Goal: Transaction & Acquisition: Obtain resource

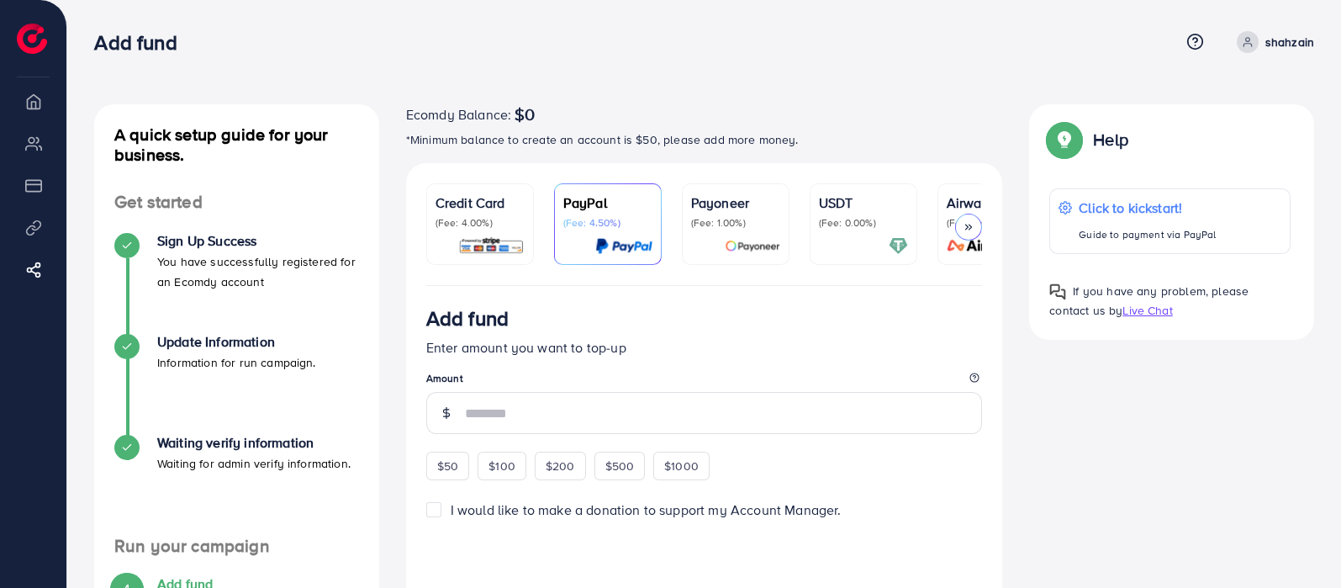
click at [482, 203] on p "Credit Card" at bounding box center [479, 202] width 89 height 20
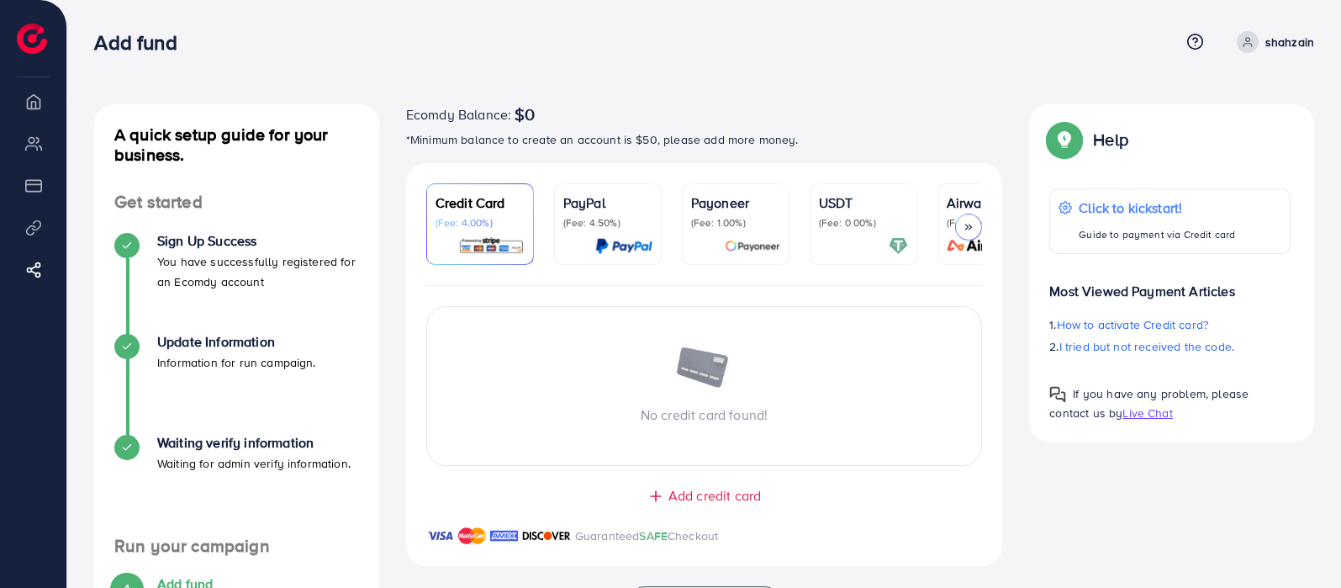
click at [496, 216] on p "(Fee: 4.00%)" at bounding box center [479, 222] width 89 height 13
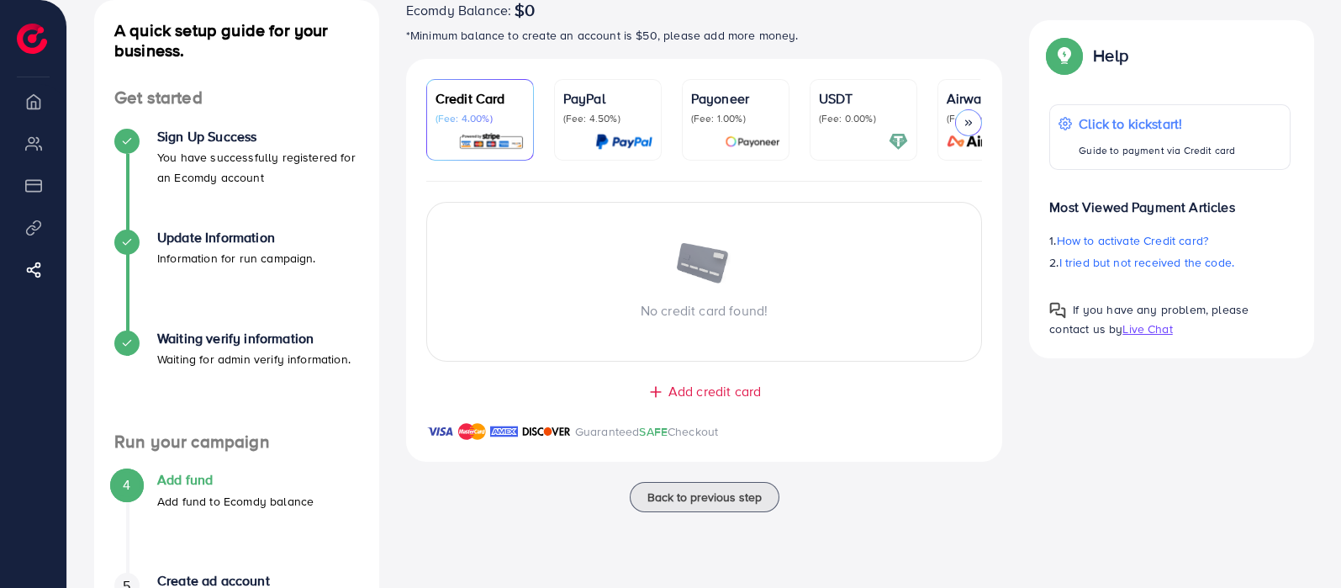
click at [856, 139] on div at bounding box center [863, 141] width 89 height 19
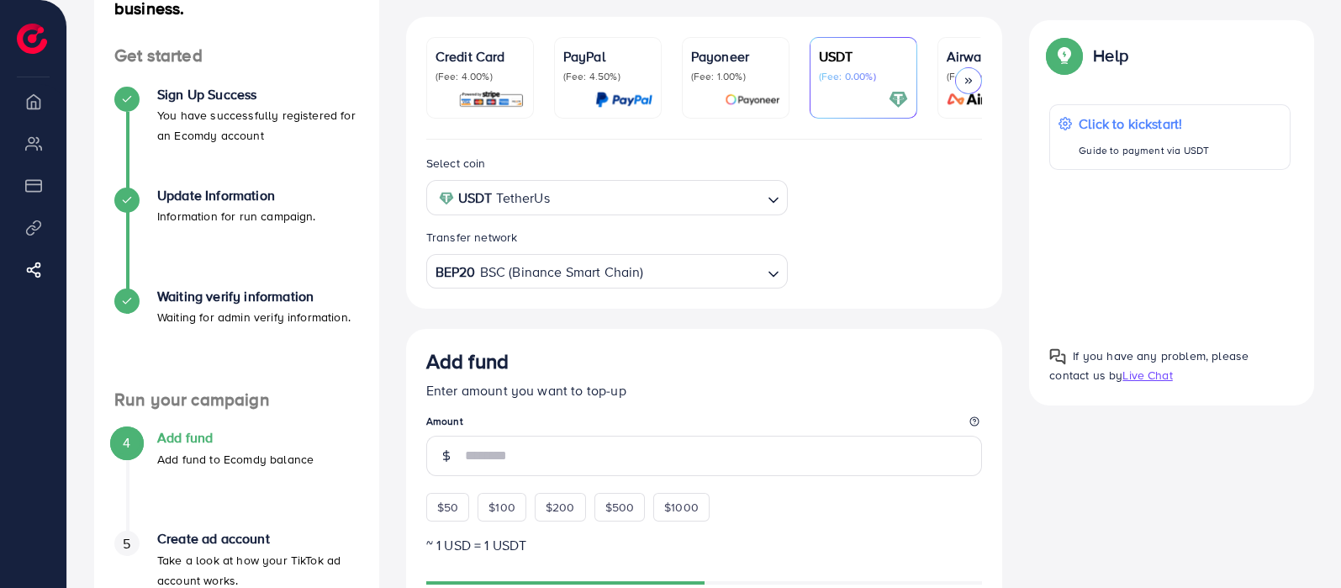
scroll to position [209, 0]
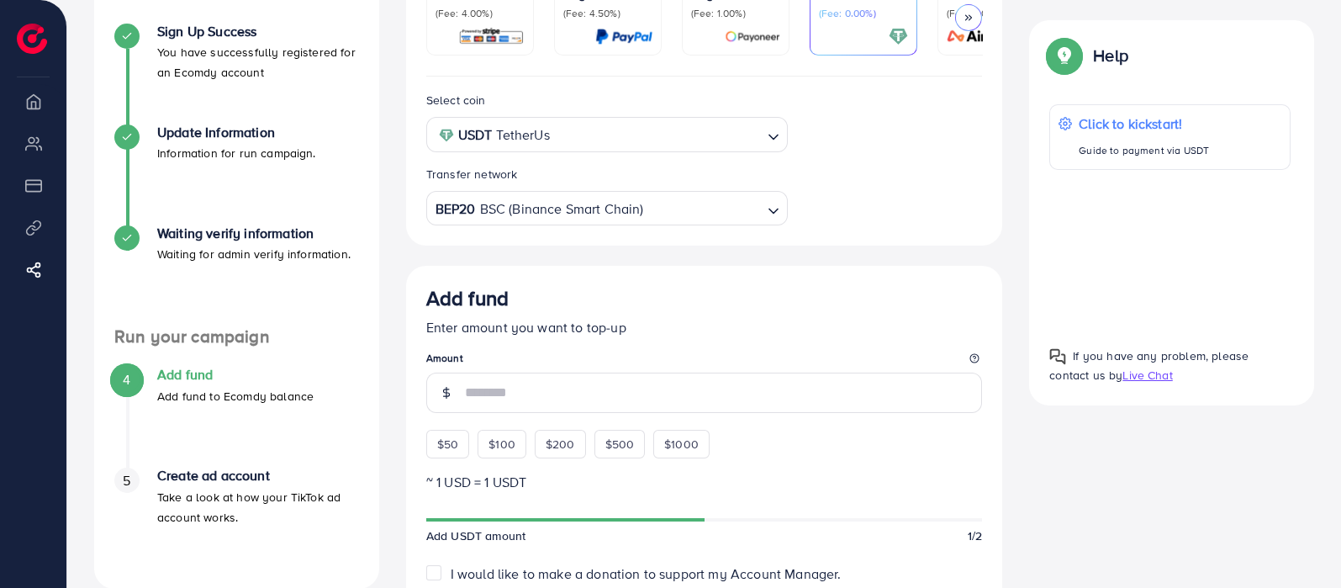
click at [676, 206] on input "Search for option" at bounding box center [704, 209] width 116 height 26
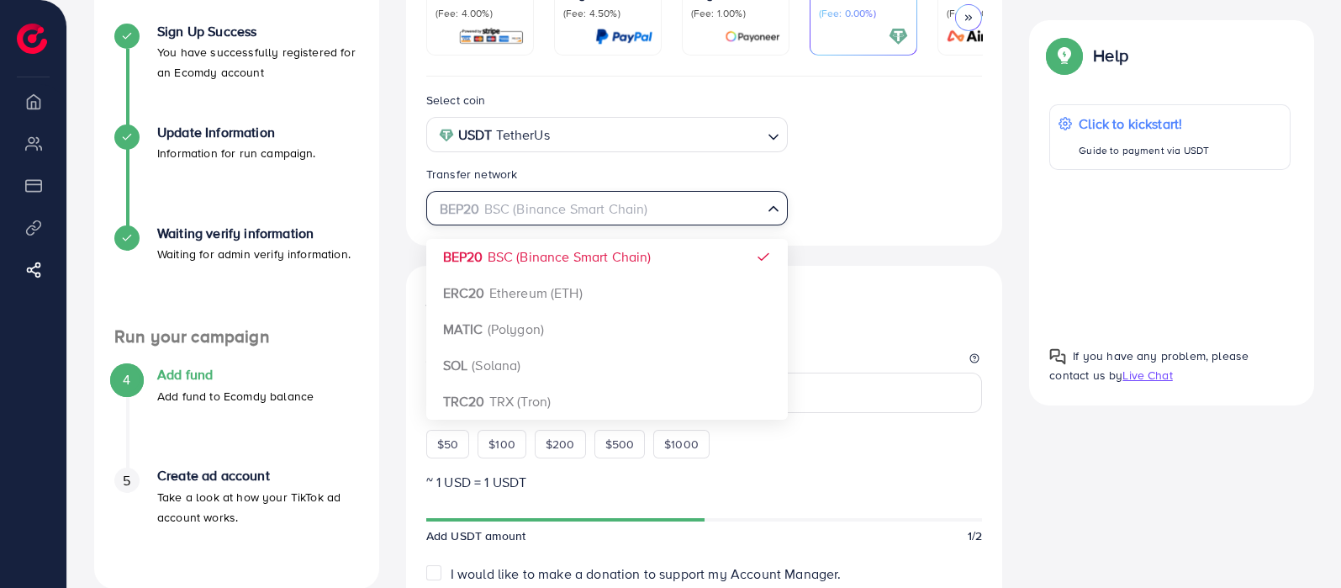
click at [641, 256] on div "Select coin USDT TetherUs Loading... Transfer network BEP20 BSC (Binance Smart …" at bounding box center [704, 526] width 597 height 900
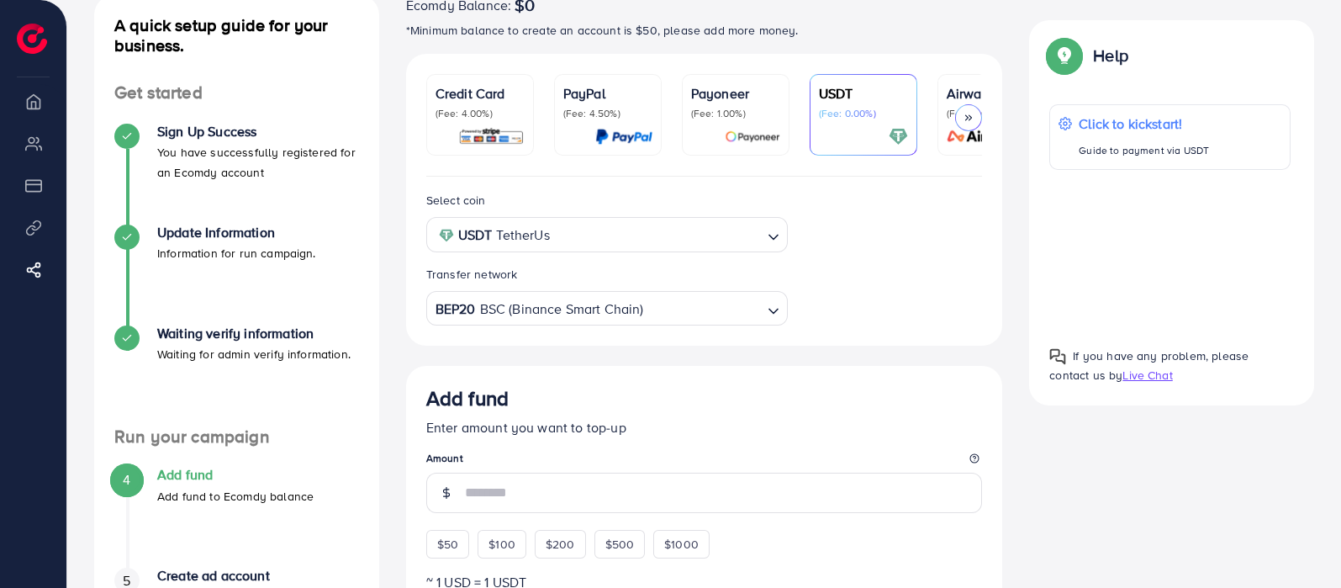
scroll to position [104, 0]
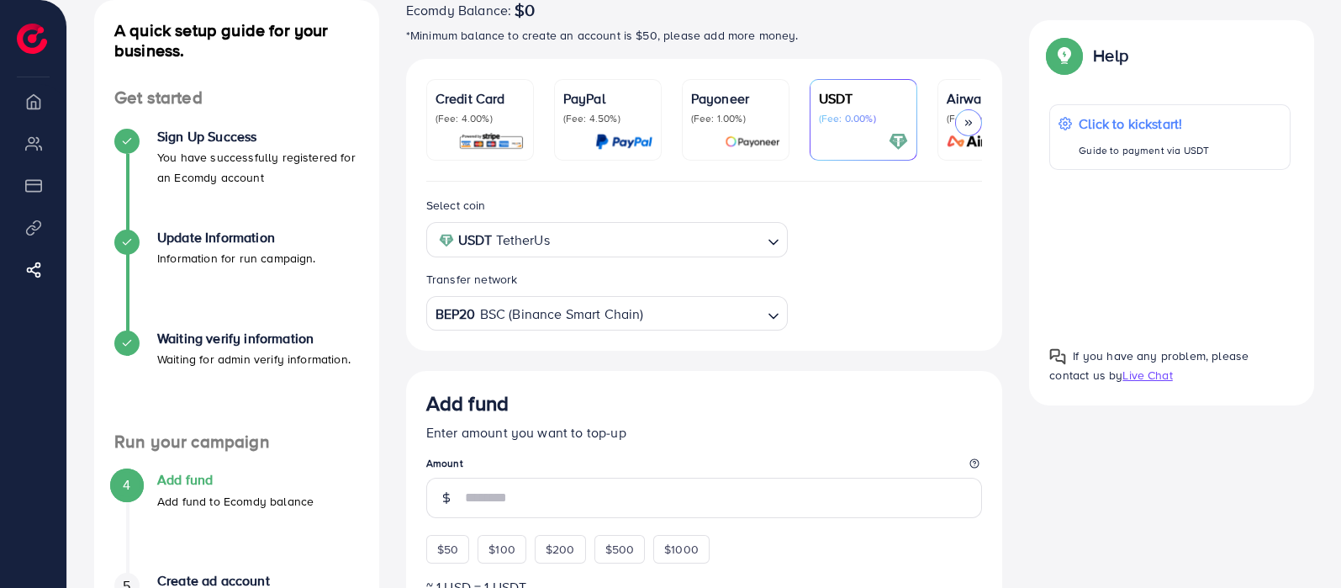
click at [723, 247] on input "Search for option" at bounding box center [658, 240] width 206 height 26
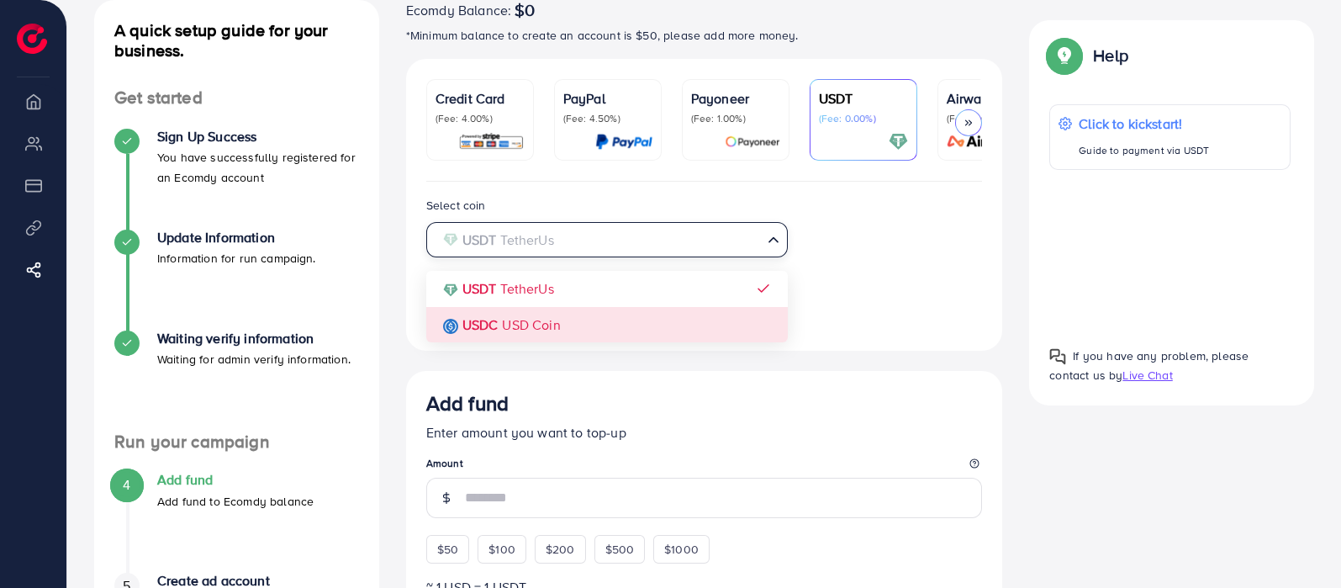
click at [601, 329] on div "Select coin USDT TetherUs Loading... USDT TetherUs USDC USD Coin Transfer netwo…" at bounding box center [704, 262] width 583 height 135
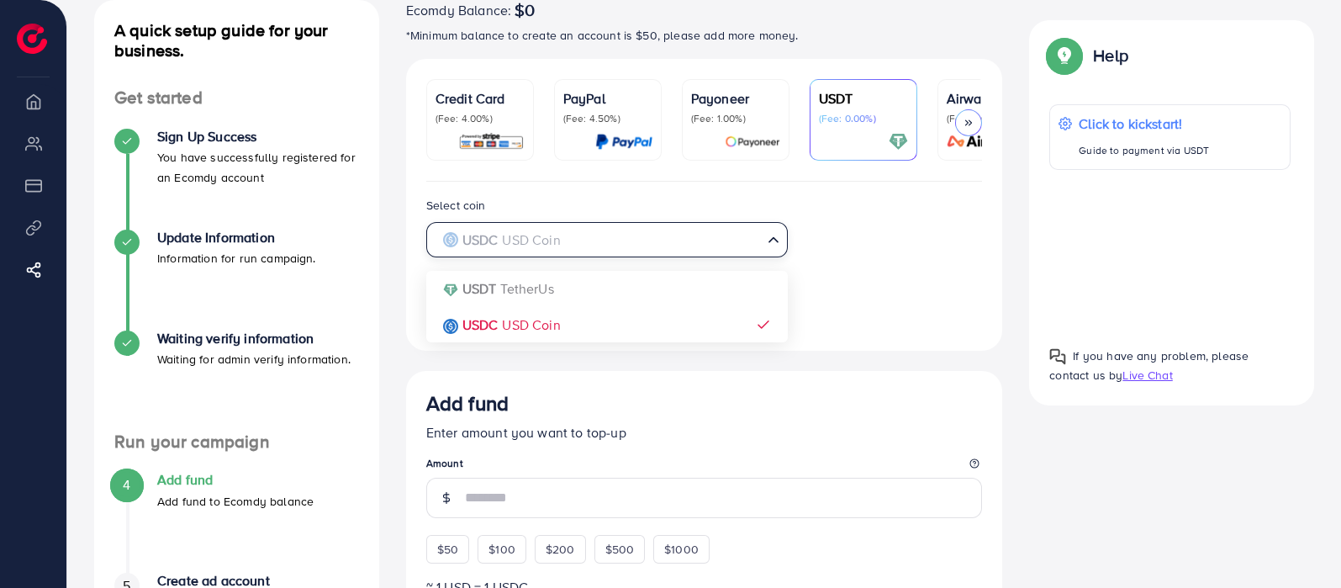
click at [643, 237] on input "Search for option" at bounding box center [597, 240] width 327 height 26
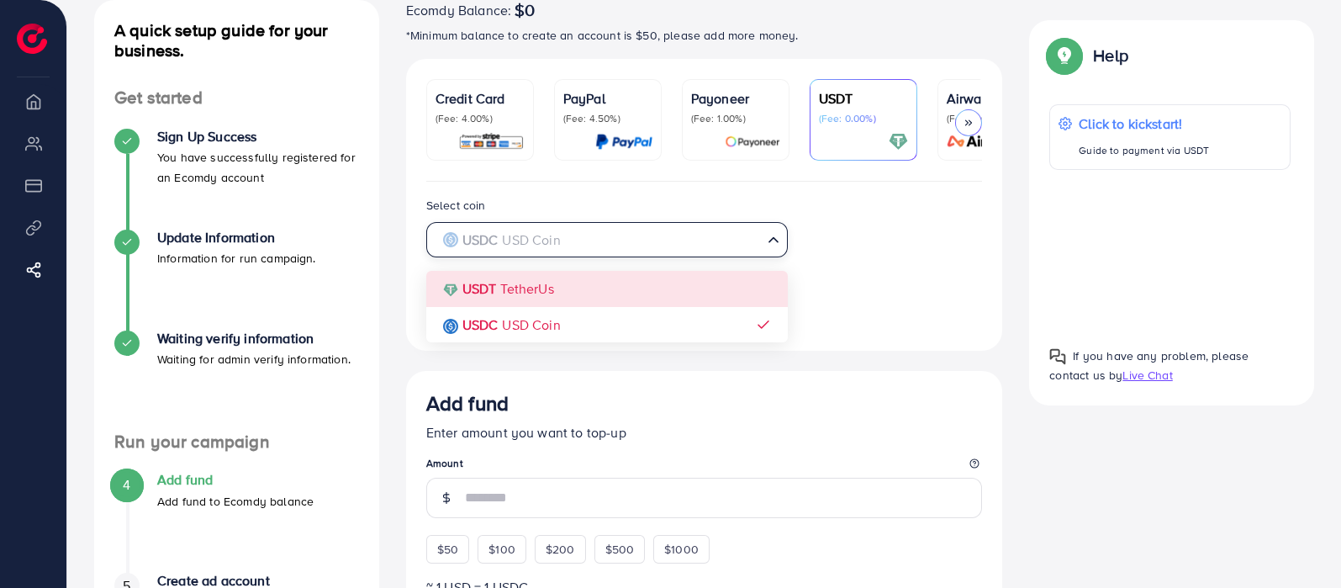
click at [577, 277] on div "Select coin USDC USD Coin Loading... USDT TetherUs USDC USD Coin Transfer netwo…" at bounding box center [704, 262] width 583 height 135
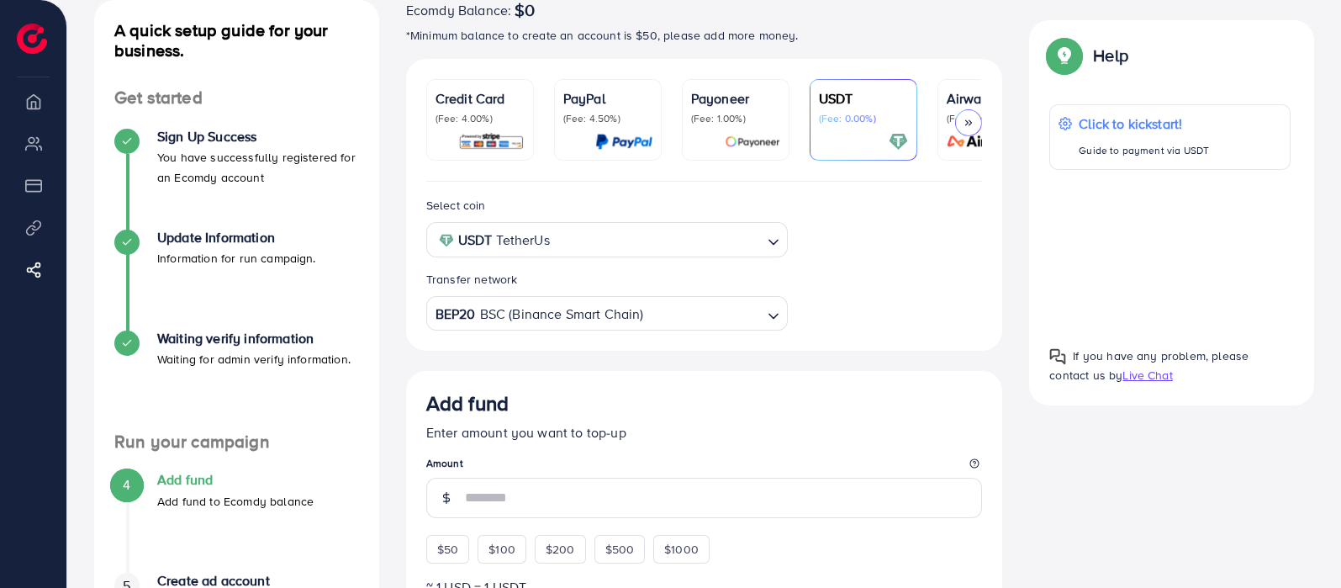
scroll to position [209, 0]
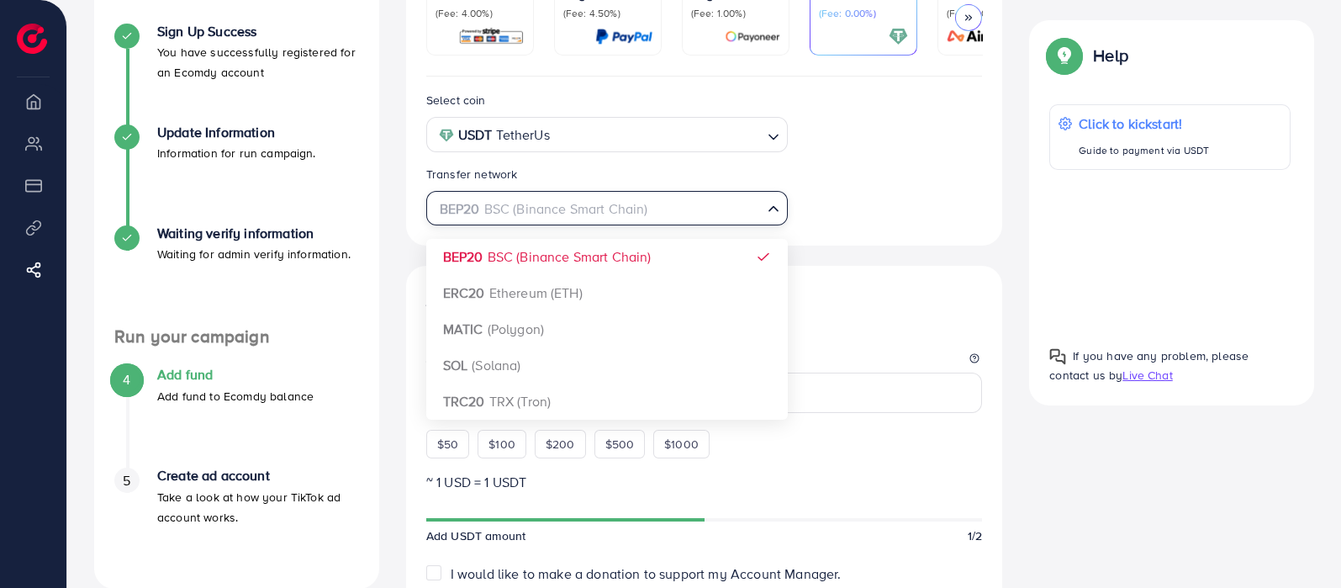
click at [677, 214] on input "Search for option" at bounding box center [597, 209] width 327 height 26
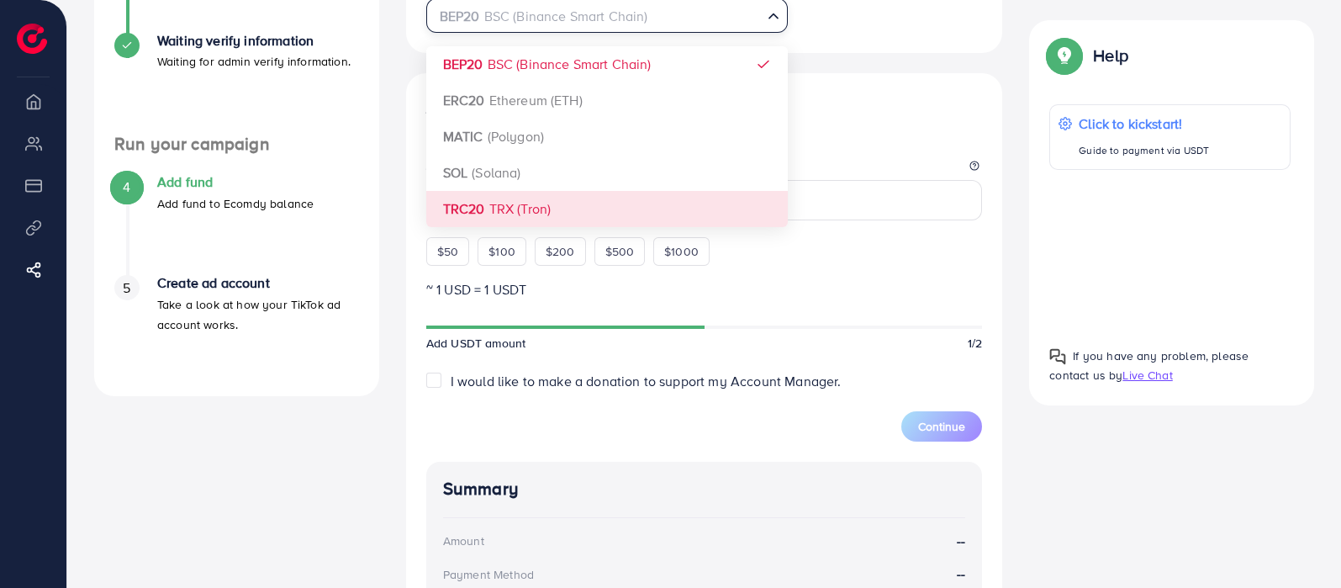
scroll to position [419, 0]
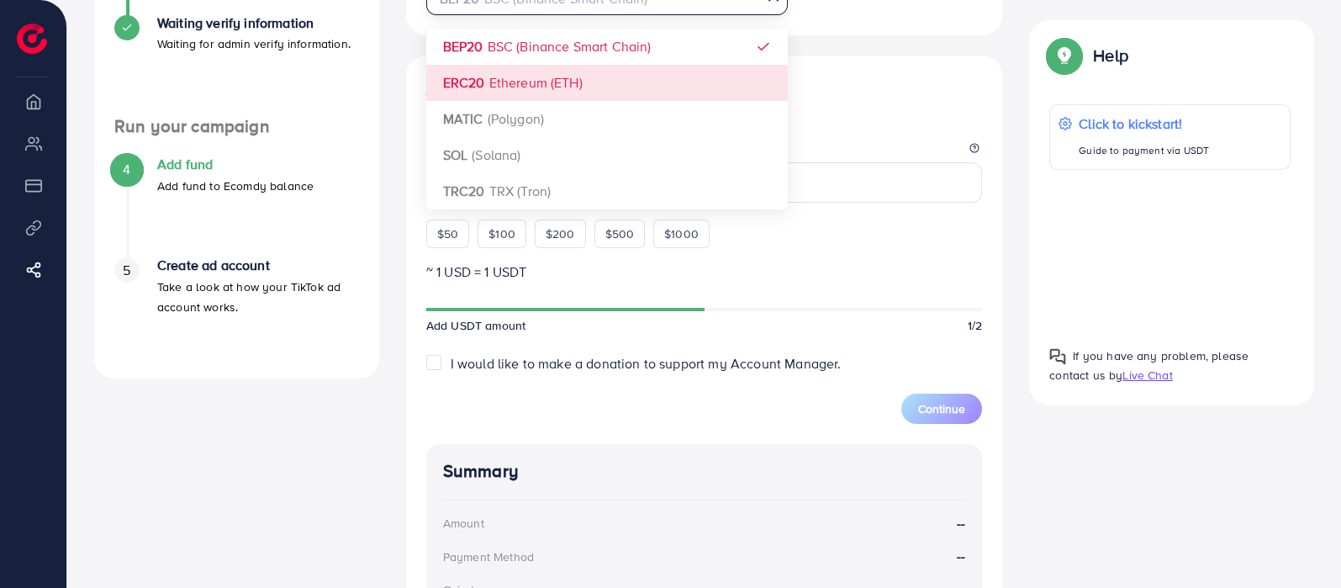
click at [878, 73] on div "Add fund Enter amount you want to top-up Amount $50 $100 $200 $500 $1000 ~ 1 US…" at bounding box center [704, 410] width 597 height 710
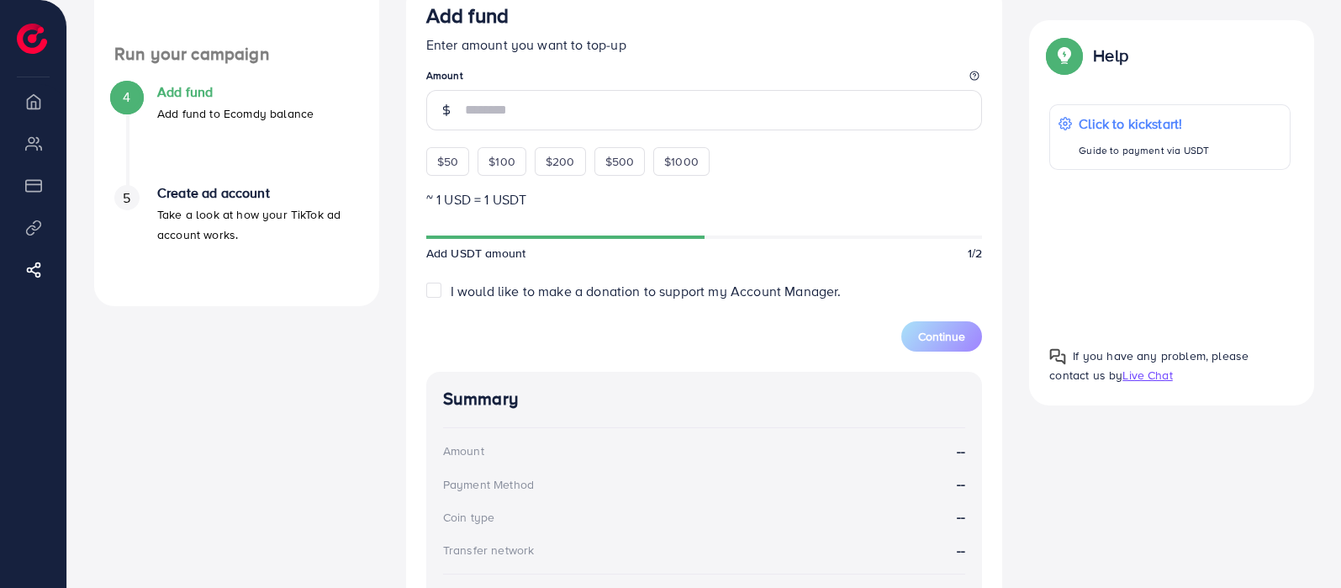
scroll to position [525, 0]
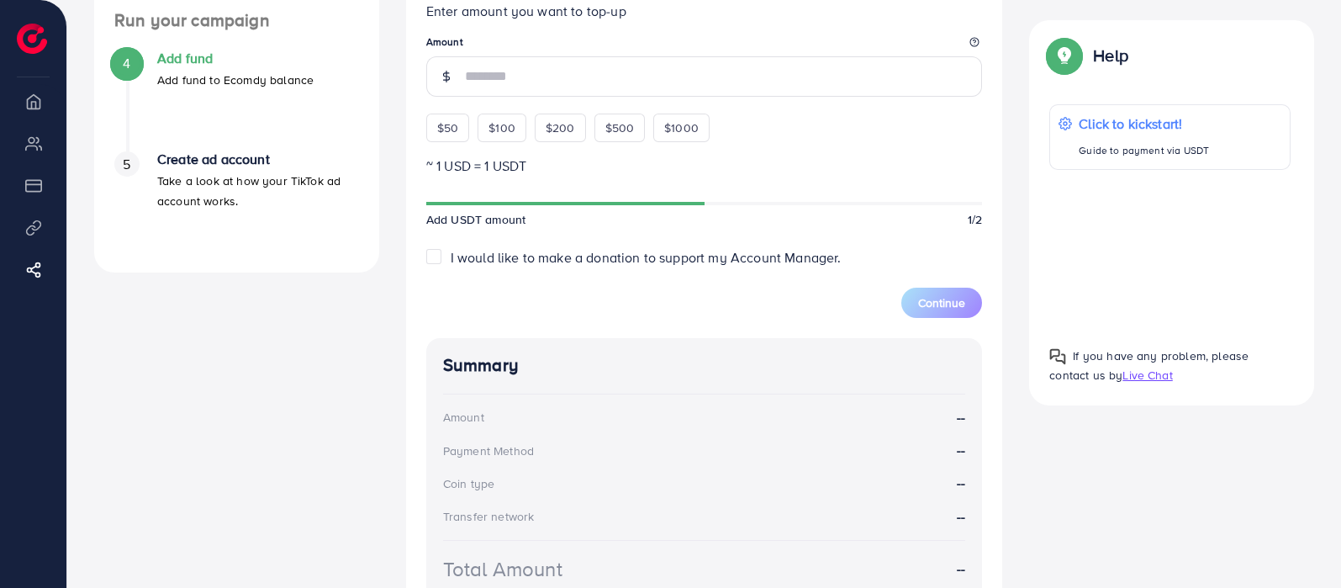
click at [601, 55] on legend "Amount" at bounding box center [704, 44] width 556 height 21
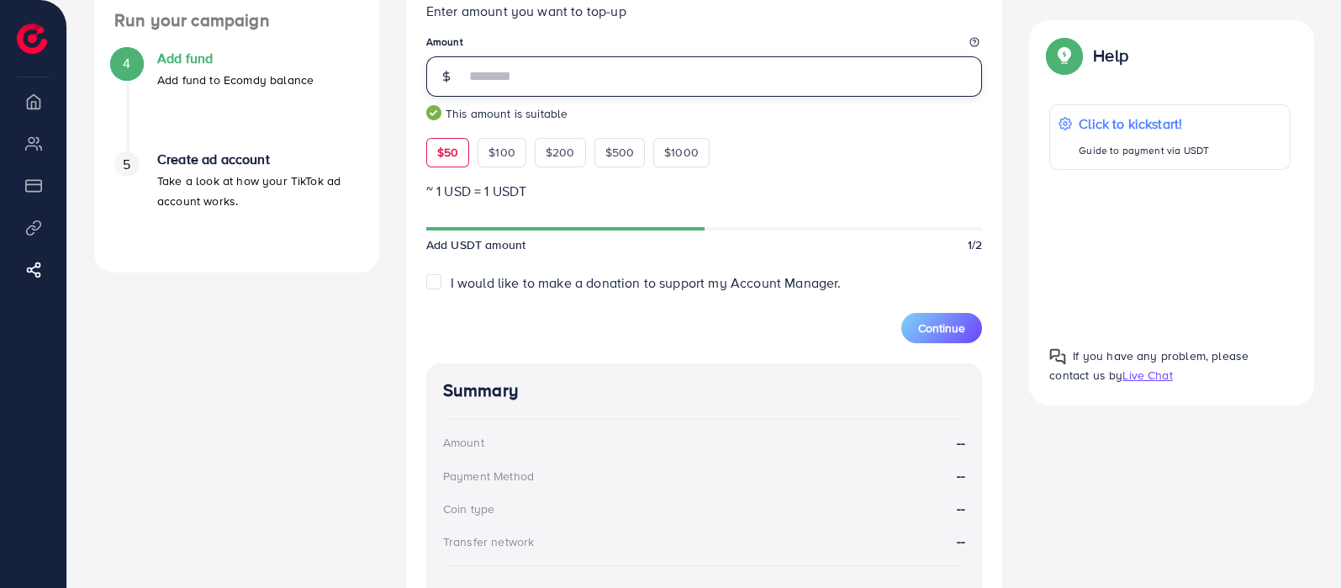
type input "**"
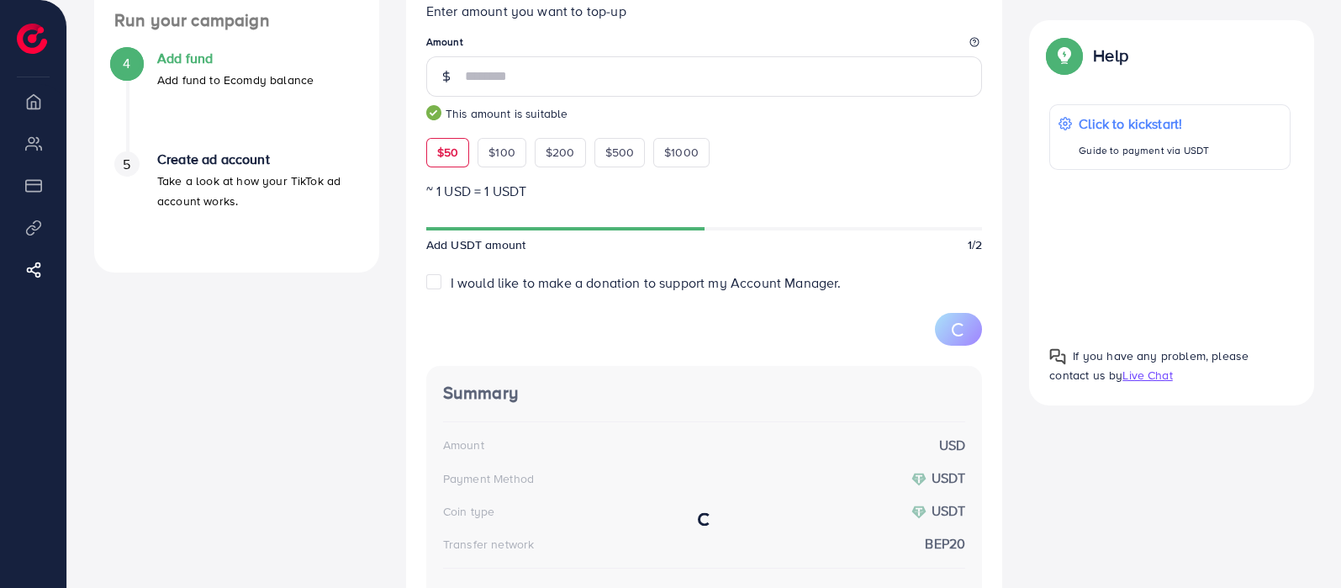
click at [842, 171] on form "Add fund Enter amount you want to top-up Amount ** This amount is suitable $50 …" at bounding box center [704, 158] width 556 height 376
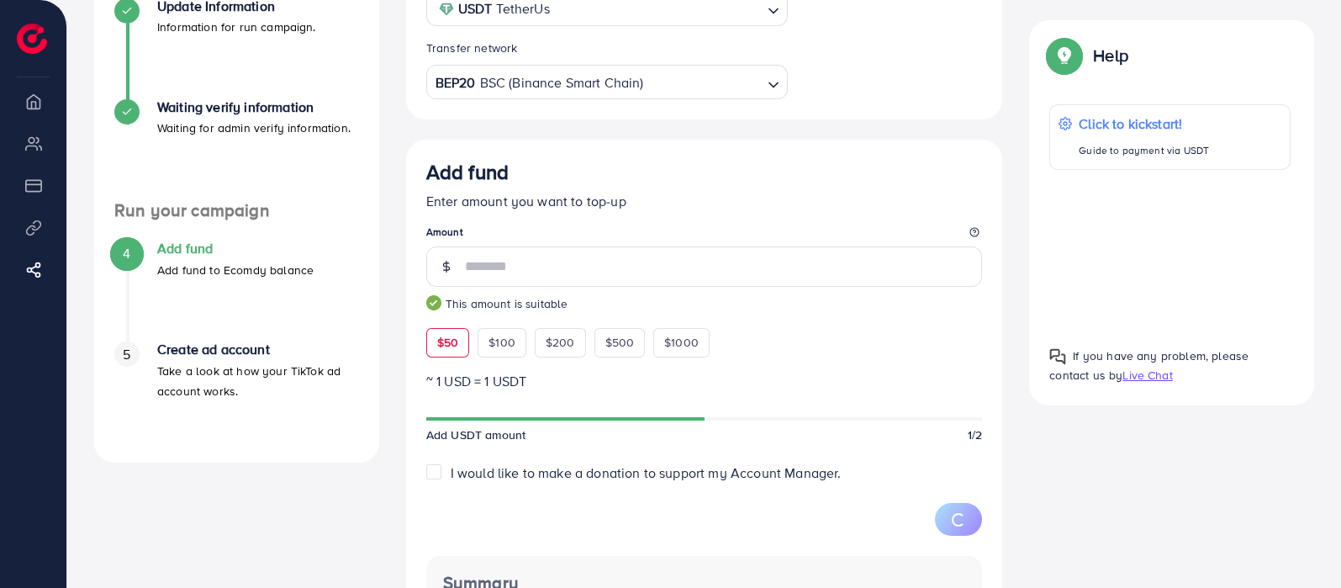
scroll to position [318, 0]
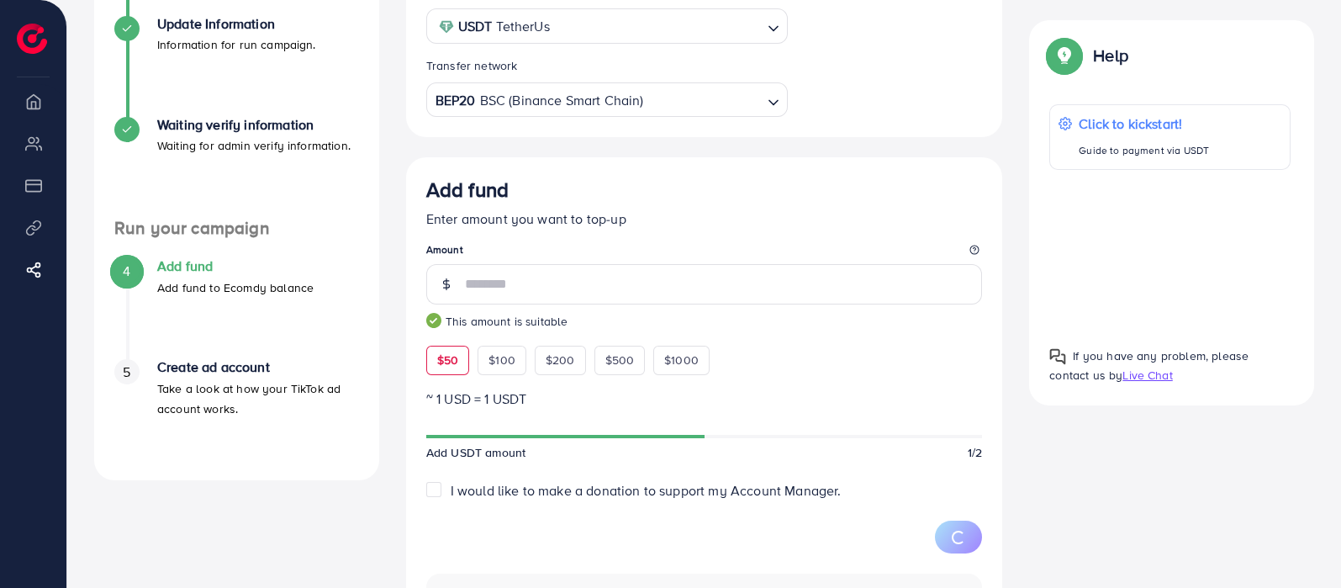
click at [601, 99] on div "BEP20 BSC (Binance Smart Chain)" at bounding box center [597, 98] width 330 height 29
click at [545, 286] on div "Select coin USDT TetherUs Loading... Transfer network TRC20 TRX (Tron) Loading.…" at bounding box center [704, 431] width 597 height 927
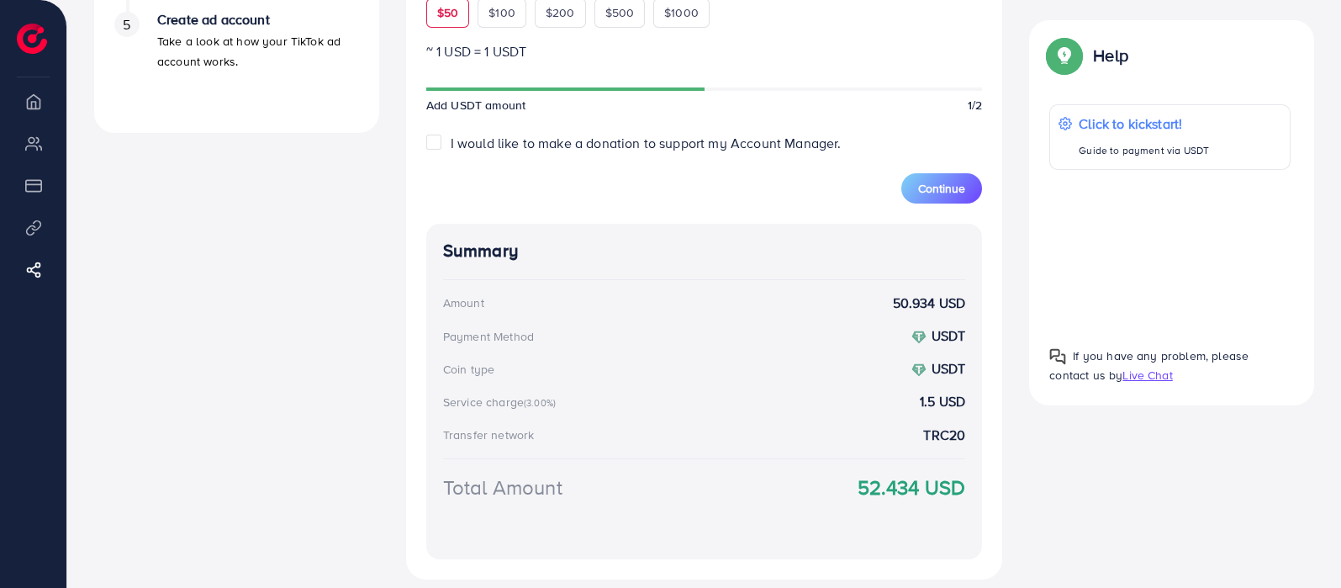
scroll to position [633, 0]
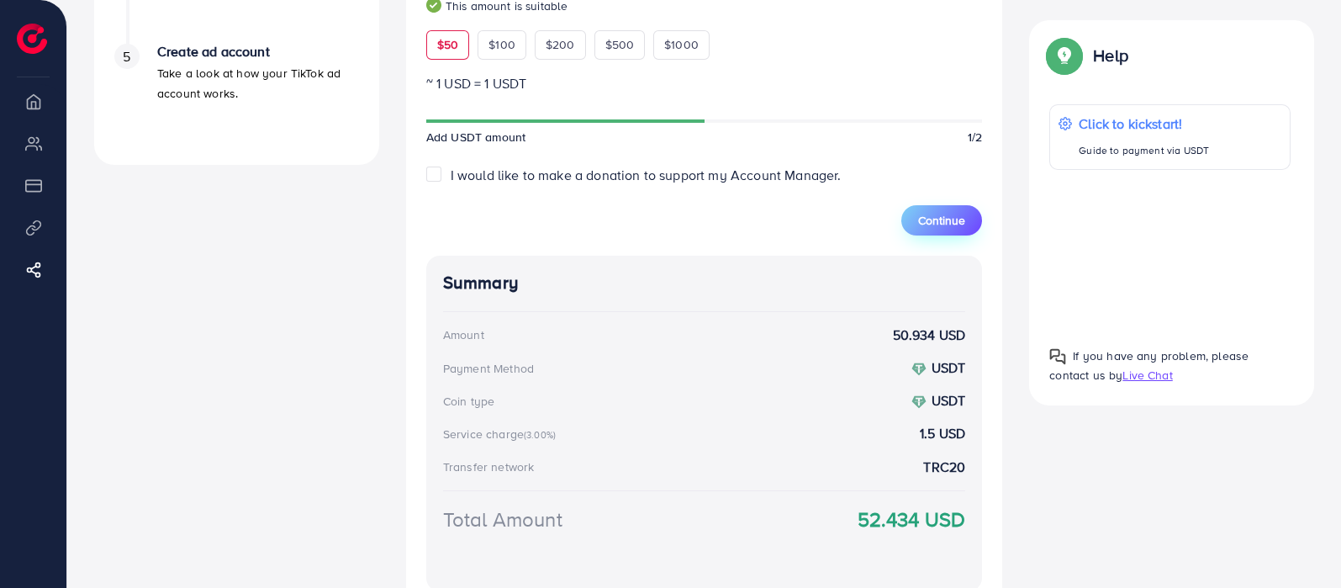
click at [947, 224] on span "Continue" at bounding box center [941, 220] width 47 height 17
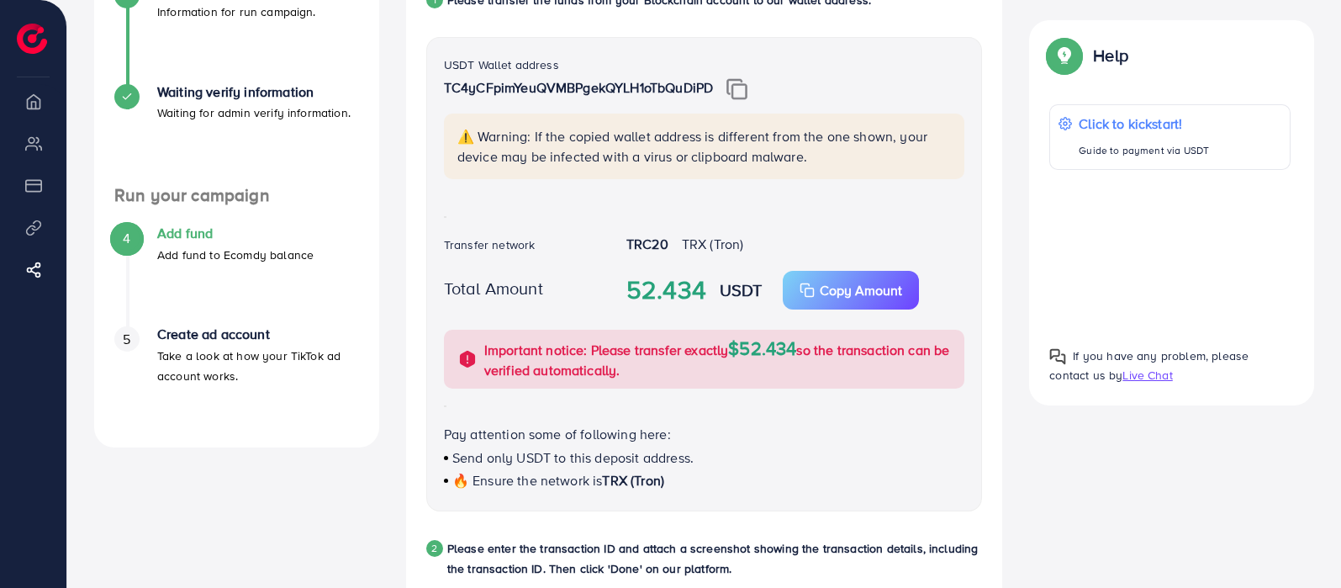
scroll to position [318, 0]
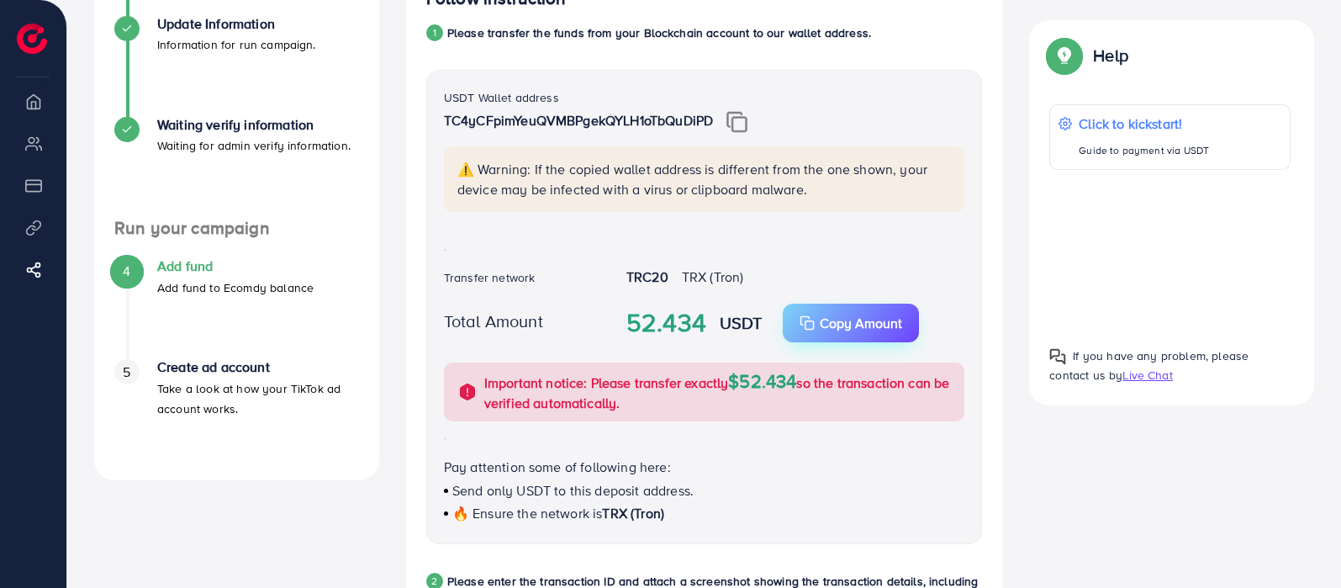
click at [862, 326] on p "Copy Amount" at bounding box center [861, 323] width 82 height 20
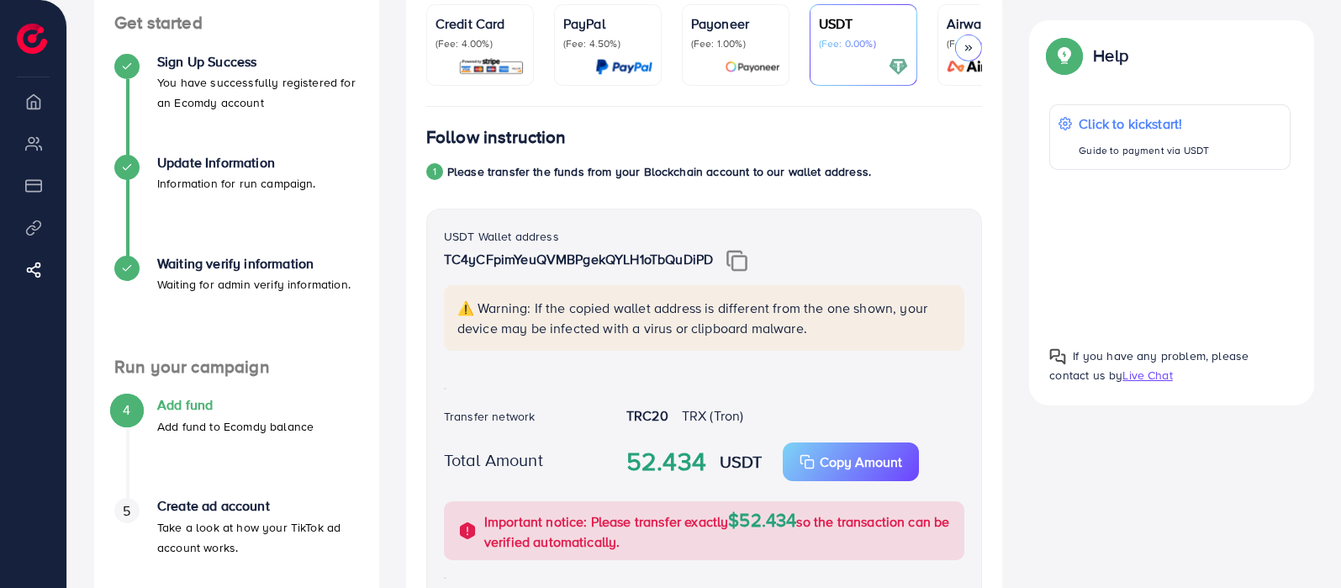
scroll to position [0, 0]
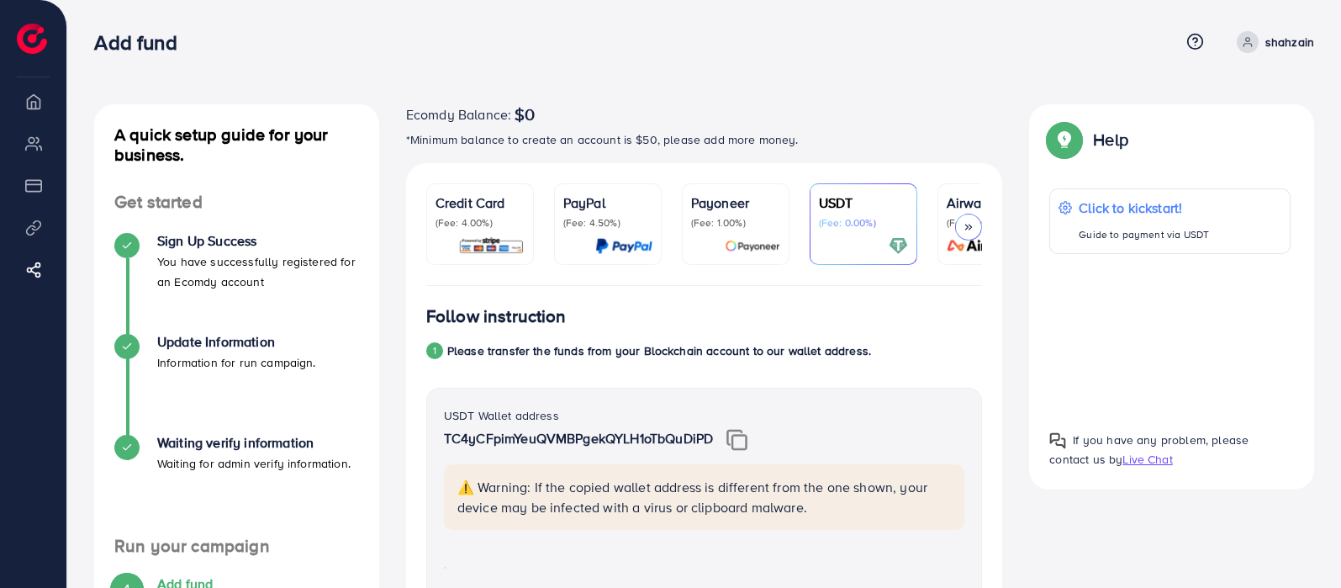
click at [37, 111] on li "Overview" at bounding box center [33, 101] width 66 height 34
click at [1294, 40] on p "shahzain" at bounding box center [1289, 42] width 49 height 20
click at [1198, 104] on span "Log out" at bounding box center [1212, 100] width 45 height 20
